Goal: Information Seeking & Learning: Learn about a topic

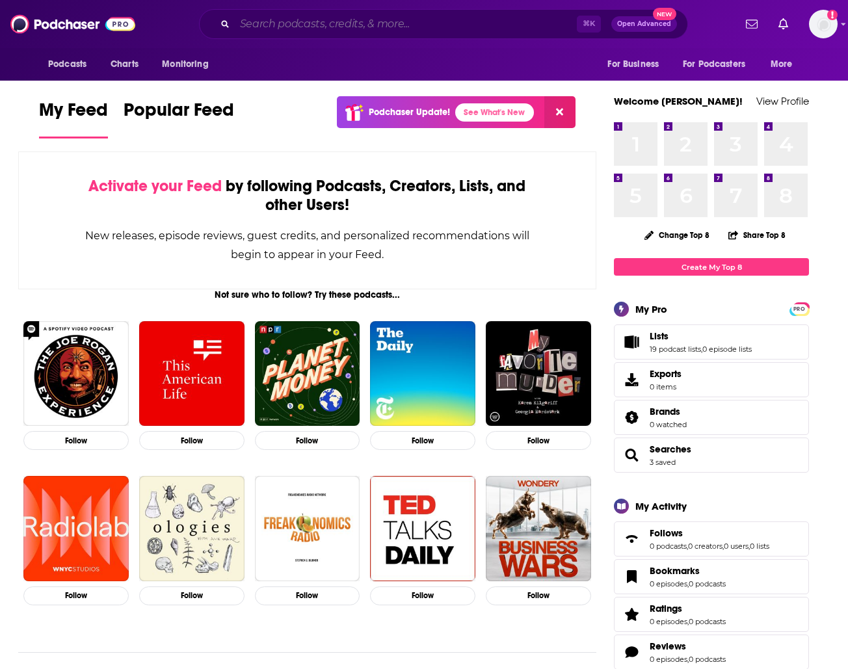
click at [420, 29] on input "Search podcasts, credits, & more..." at bounding box center [406, 24] width 342 height 21
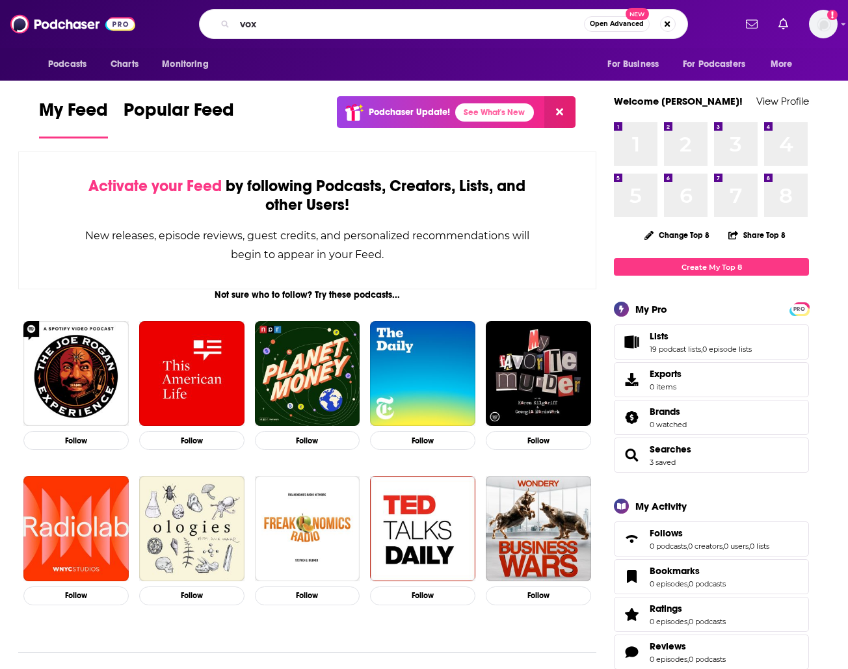
click at [431, 8] on div "Podcasts Charts Monitoring vox Open Advanced New For Business For Podcasters Mo…" at bounding box center [424, 24] width 848 height 48
click at [415, 24] on input "vox" at bounding box center [409, 24] width 349 height 21
type input "where should we begin"
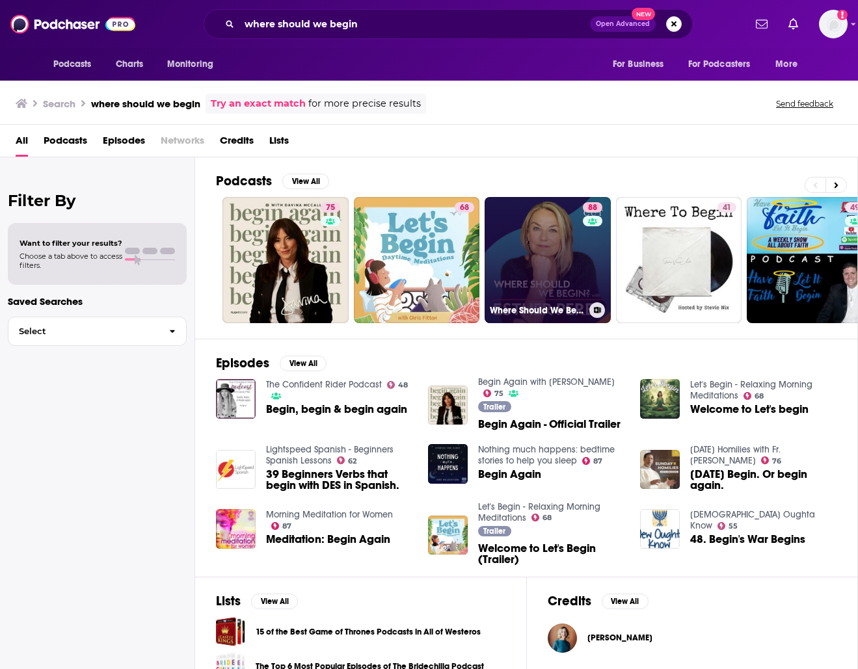
click at [541, 224] on link "88 Where Should We Begin? with [PERSON_NAME]" at bounding box center [547, 260] width 126 height 126
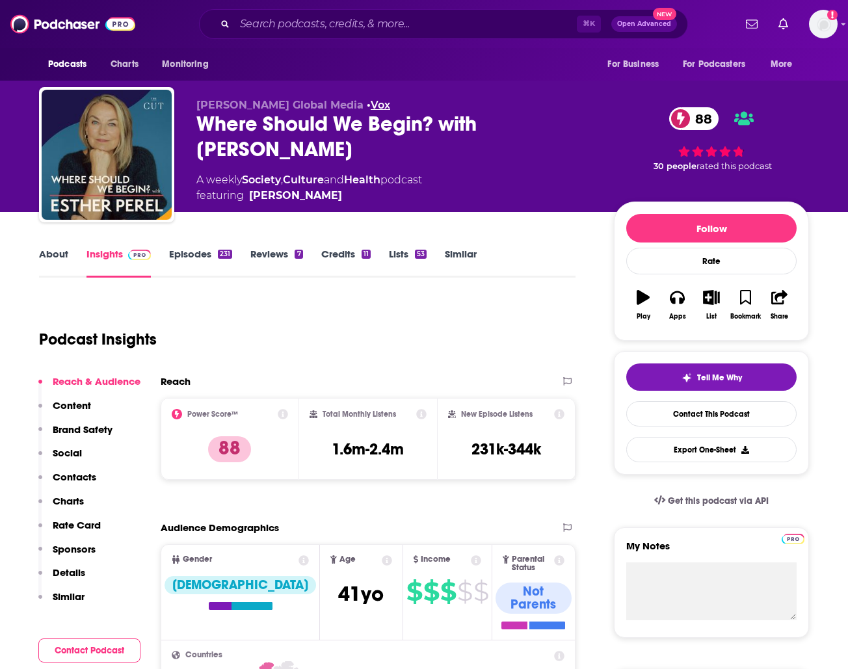
click at [371, 103] on link "Vox" at bounding box center [381, 105] width 20 height 12
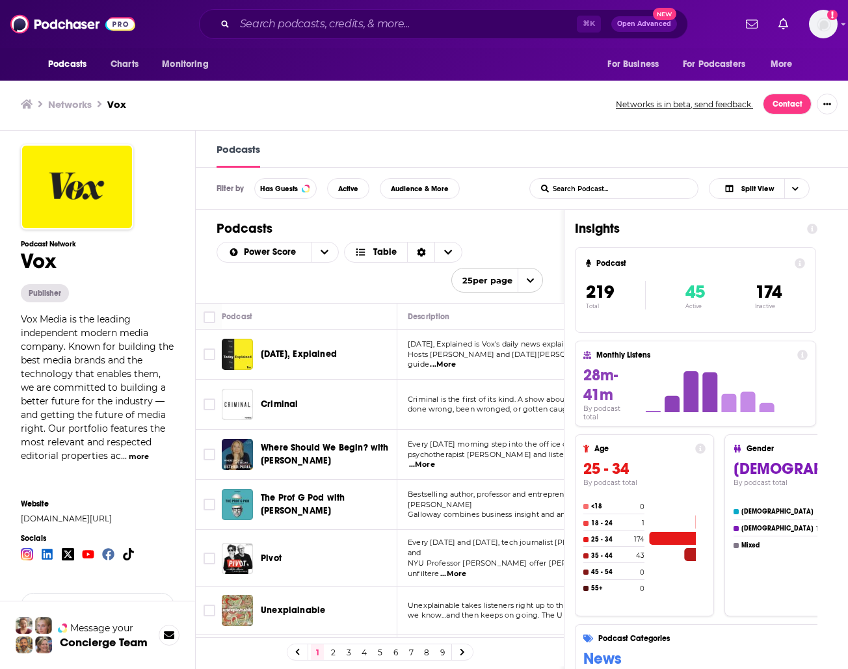
scroll to position [1, 0]
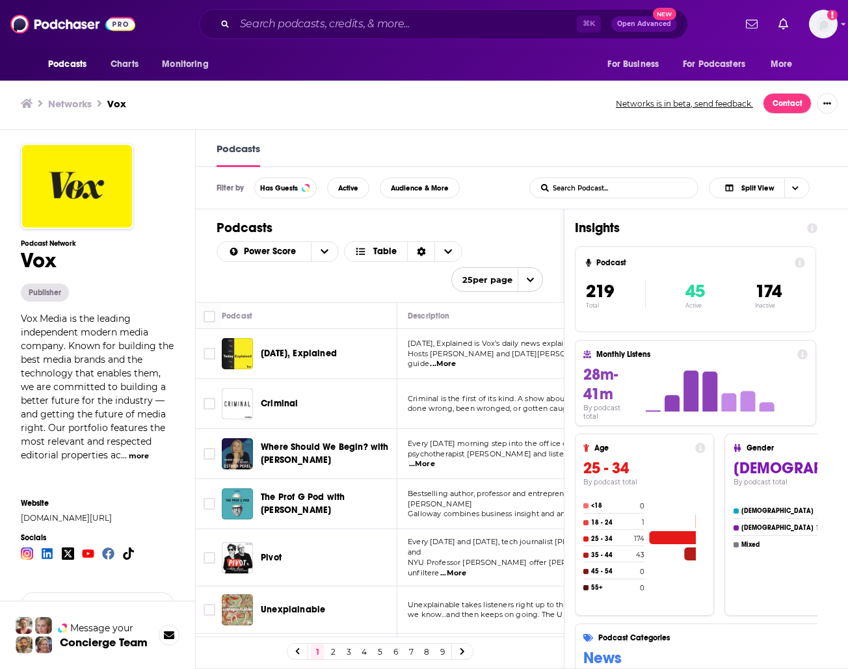
click at [807, 352] on icon at bounding box center [802, 354] width 10 height 10
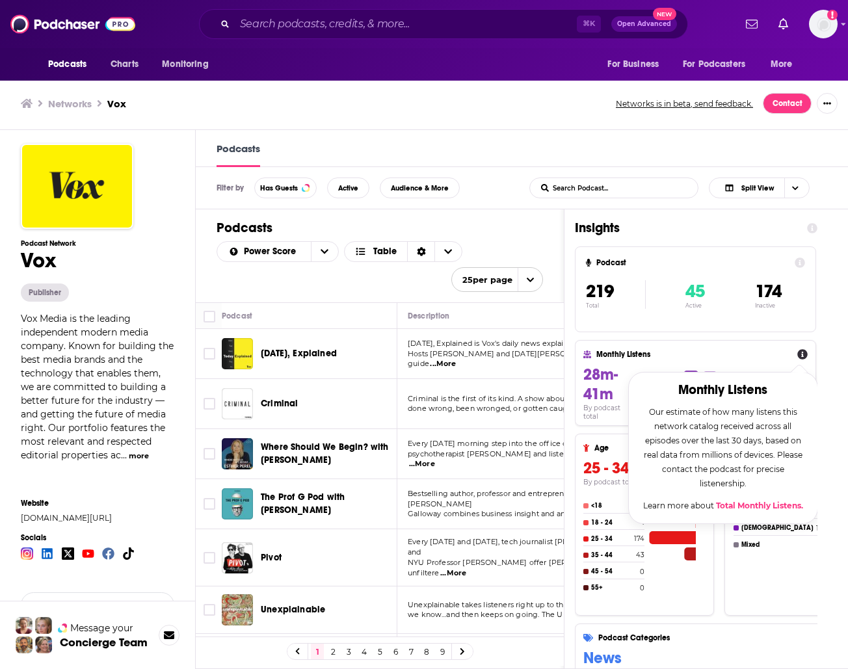
click at [828, 326] on div "Insights Podcast 219 Total 45 Active 174 Inactive Monthly Listens Monthly Liste…" at bounding box center [695, 521] width 263 height 625
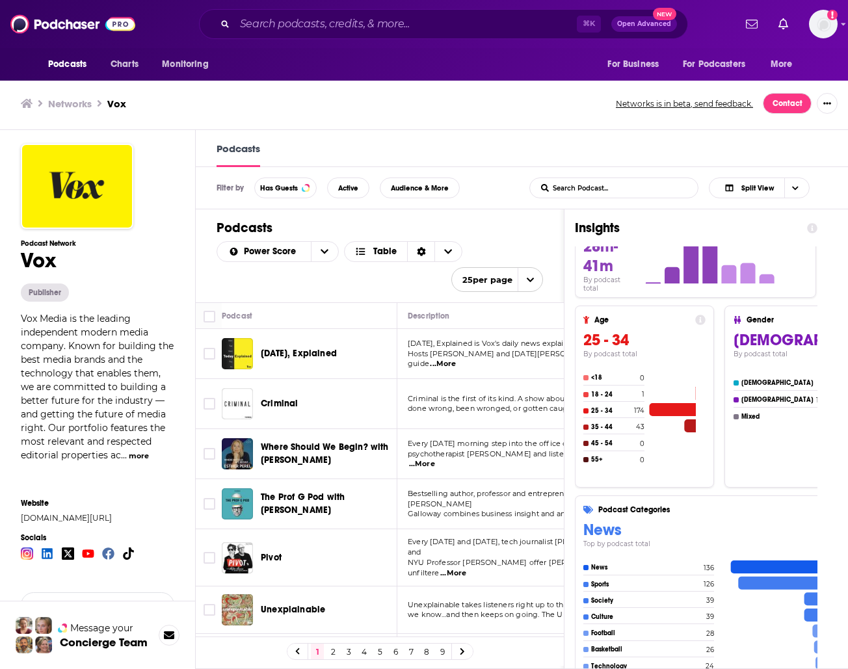
scroll to position [120, 0]
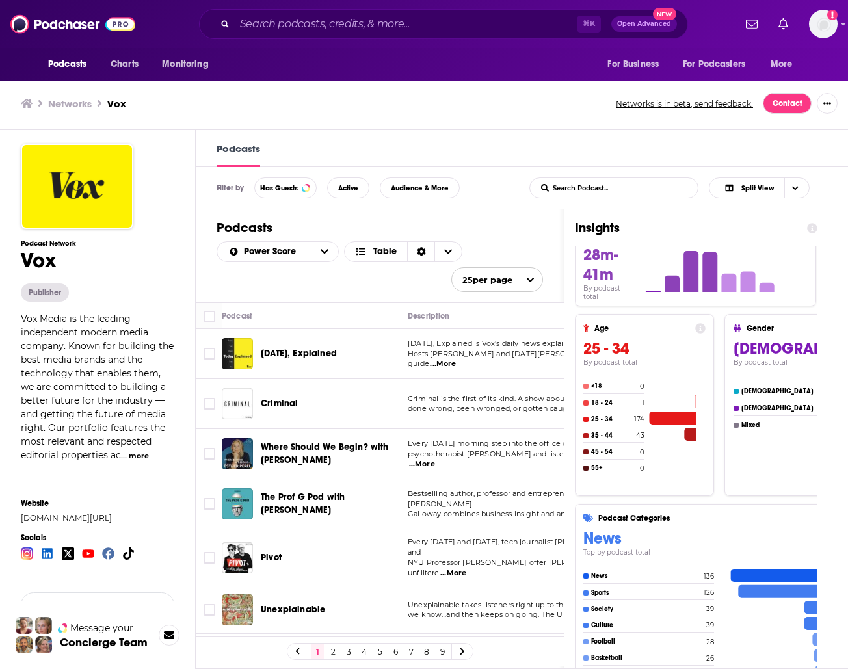
click at [335, 654] on link "2" at bounding box center [332, 652] width 13 height 16
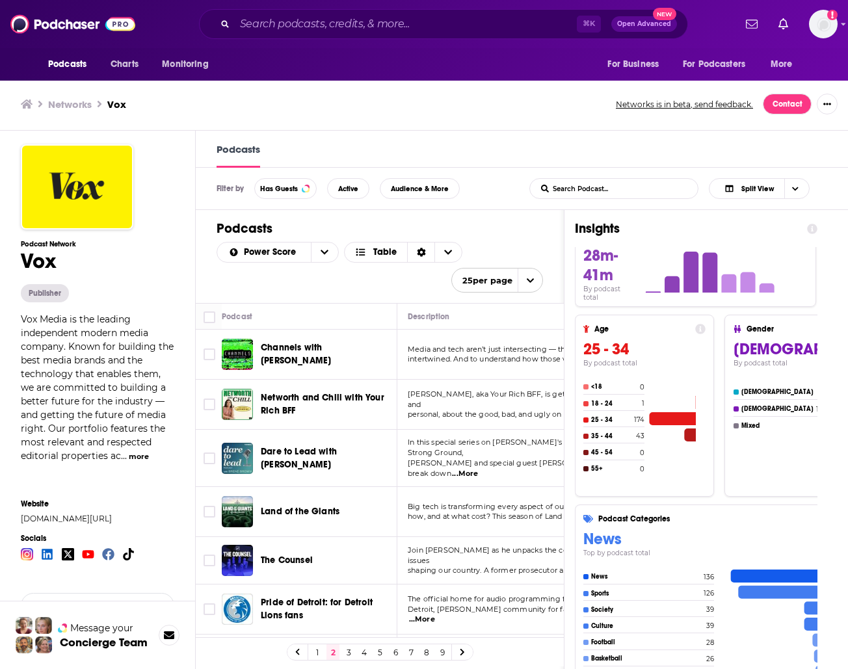
scroll to position [229, 0]
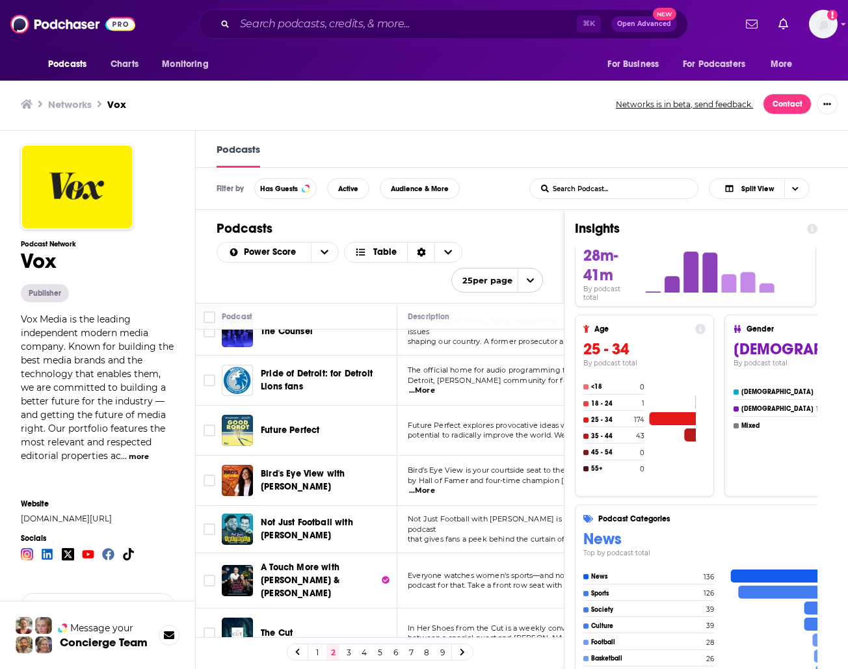
click at [352, 652] on link "3" at bounding box center [348, 652] width 13 height 16
